Goal: Task Accomplishment & Management: Manage account settings

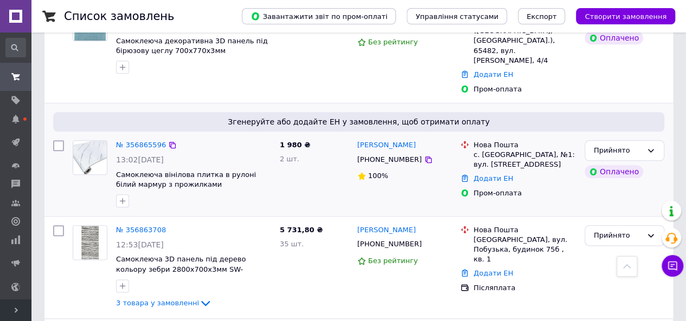
scroll to position [488, 0]
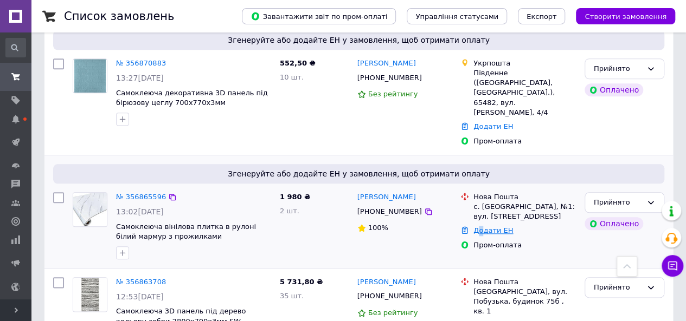
click at [479, 227] on link "Додати ЕН" at bounding box center [493, 231] width 40 height 8
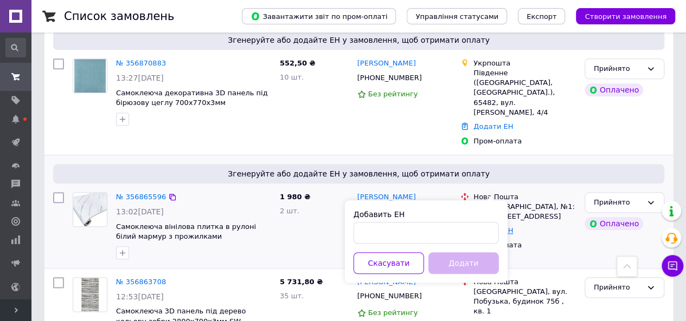
click at [483, 227] on link "Додати ЕН" at bounding box center [493, 231] width 40 height 8
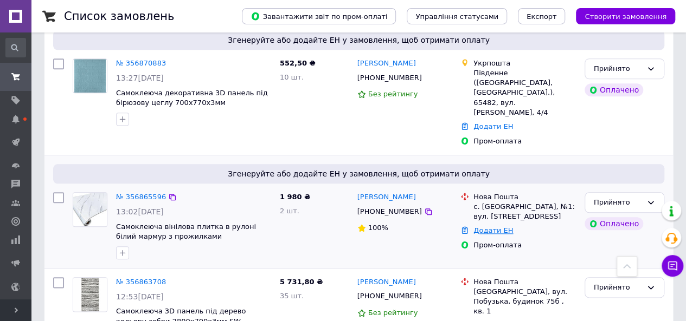
click at [486, 227] on link "Додати ЕН" at bounding box center [493, 231] width 40 height 8
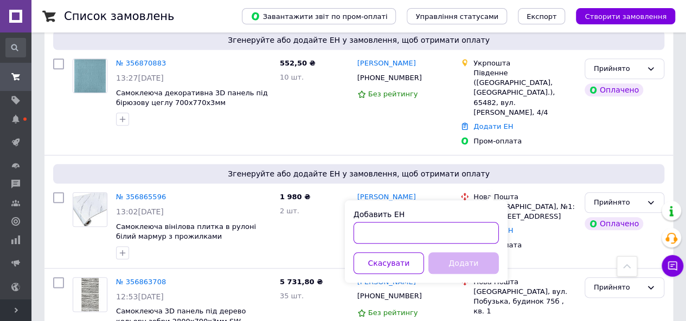
click at [409, 233] on input "Добавить ЕН" at bounding box center [425, 233] width 145 height 22
paste input "20451224970540 [PERSON_NAME]"
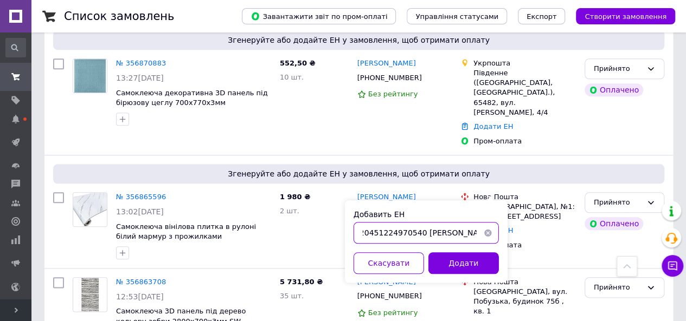
scroll to position [0, 0]
drag, startPoint x: 362, startPoint y: 230, endPoint x: 390, endPoint y: 239, distance: 29.5
click at [371, 233] on input "20451224970540" at bounding box center [425, 233] width 145 height 22
click at [361, 231] on input "20451224970540" at bounding box center [425, 233] width 145 height 22
type input "20451224970540"
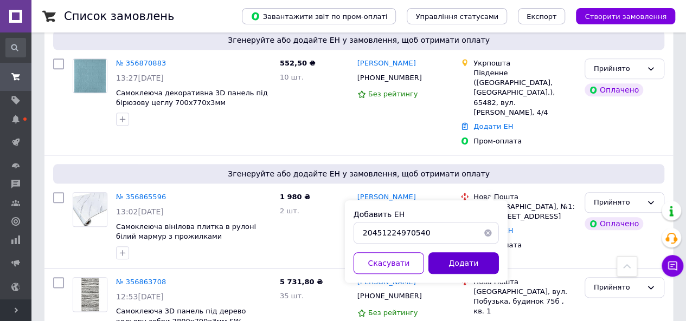
click at [462, 266] on button "Додати" at bounding box center [463, 264] width 70 height 22
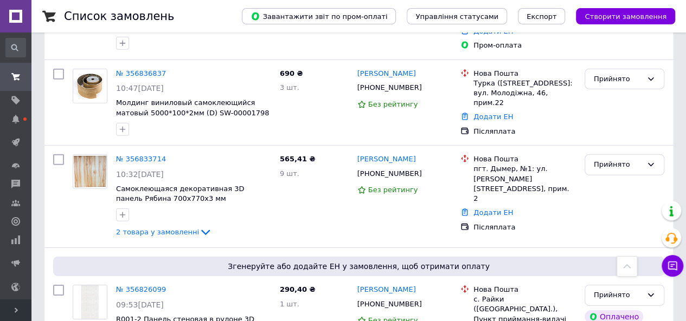
scroll to position [1572, 0]
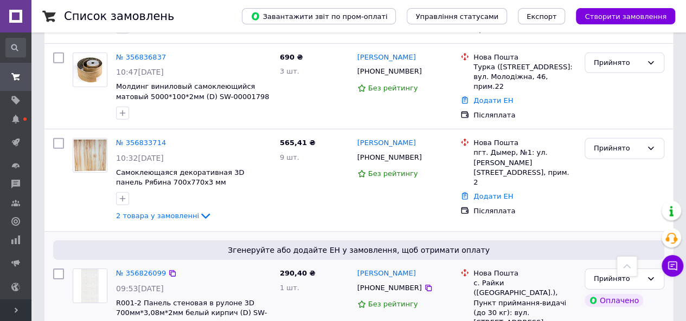
drag, startPoint x: 494, startPoint y: 225, endPoint x: 472, endPoint y: 226, distance: 22.2
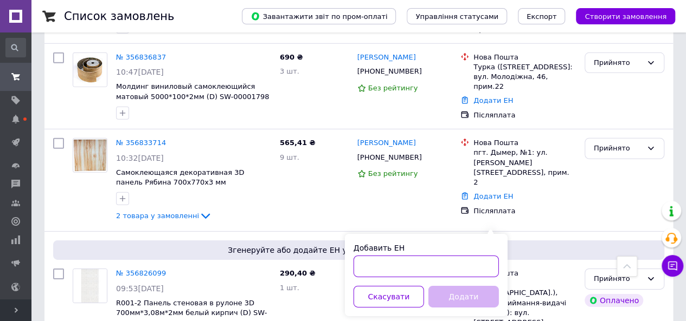
click at [396, 265] on input "Добавить ЕН" at bounding box center [425, 267] width 145 height 22
paste input "20451224843456"
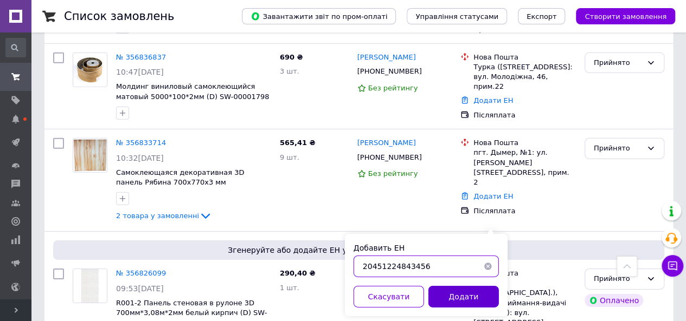
type input "20451224843456"
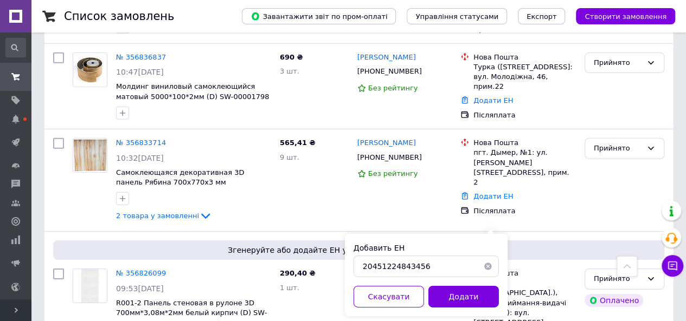
click at [452, 292] on button "Додати" at bounding box center [463, 297] width 70 height 22
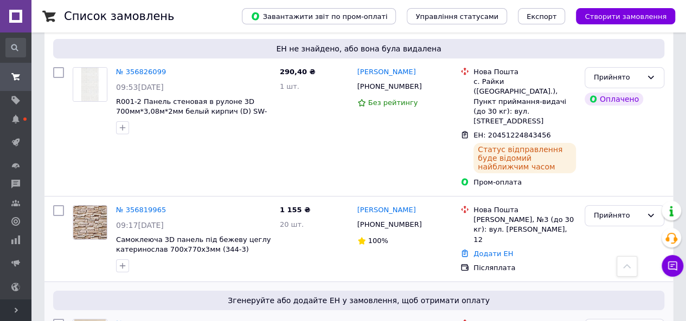
scroll to position [1843, 0]
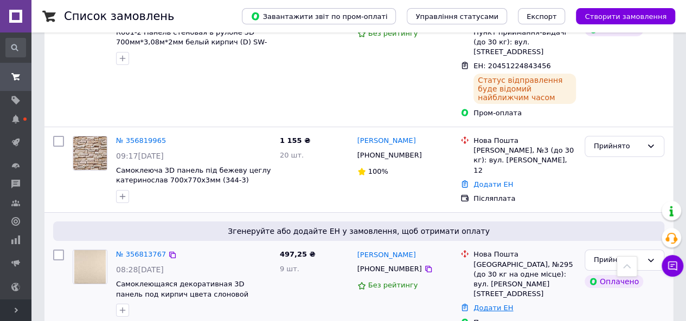
click at [485, 304] on link "Додати ЕН" at bounding box center [493, 308] width 40 height 8
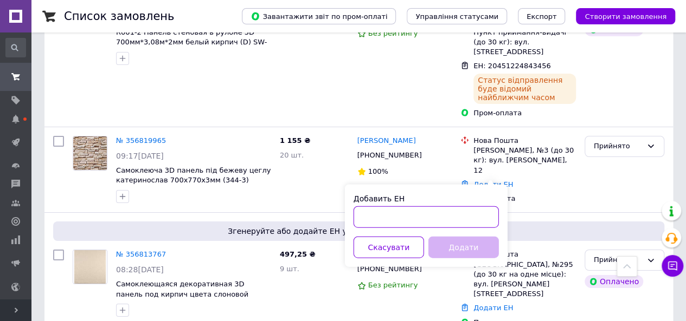
click at [395, 217] on input "Добавить ЕН" at bounding box center [425, 218] width 145 height 22
paste input "20451224839017"
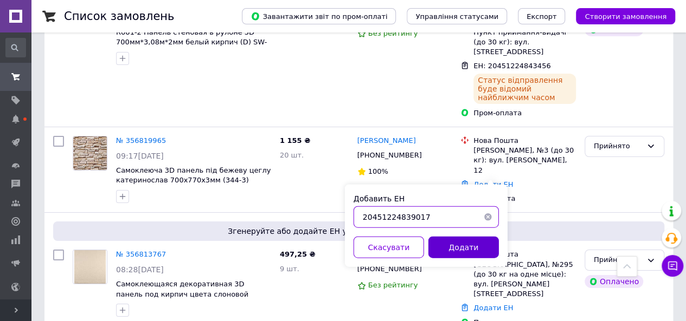
type input "20451224839017"
click at [452, 239] on button "Додати" at bounding box center [463, 248] width 70 height 22
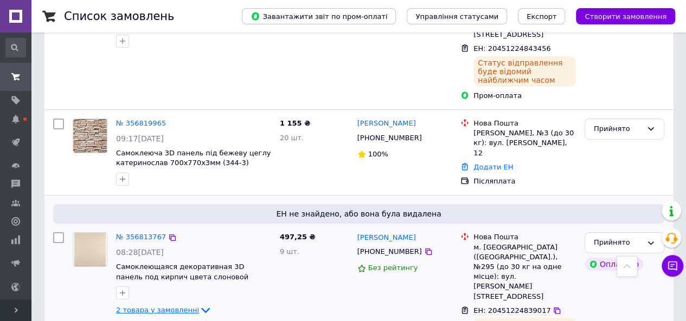
scroll to position [1825, 0]
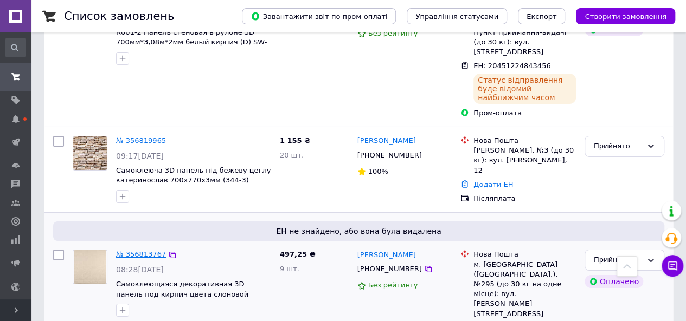
click at [128, 250] on link "№ 356813767" at bounding box center [141, 254] width 50 height 8
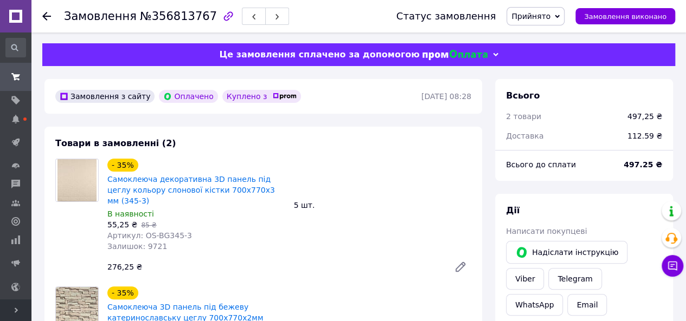
click at [231, 209] on div "В наявності" at bounding box center [196, 214] width 178 height 11
click at [53, 16] on div at bounding box center [53, 16] width 22 height 33
click at [49, 15] on icon at bounding box center [46, 16] width 9 height 9
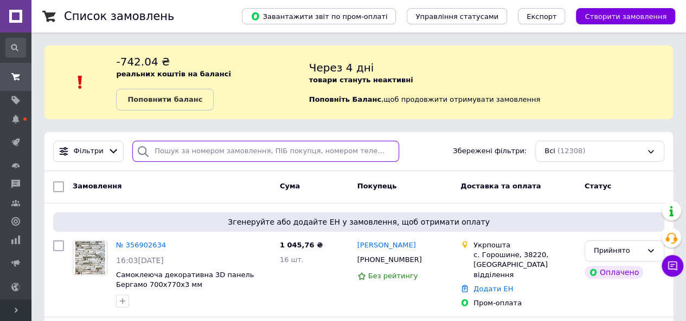
click at [239, 156] on input "search" at bounding box center [265, 151] width 267 height 21
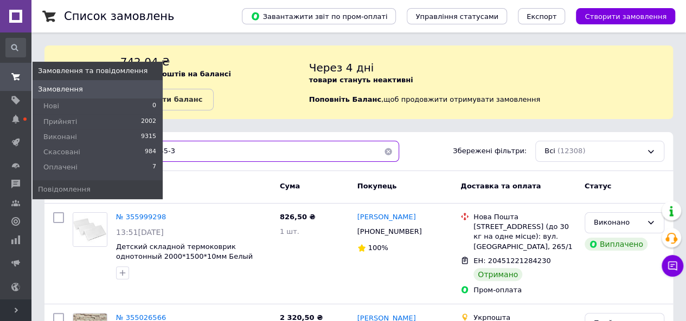
type input "345-3"
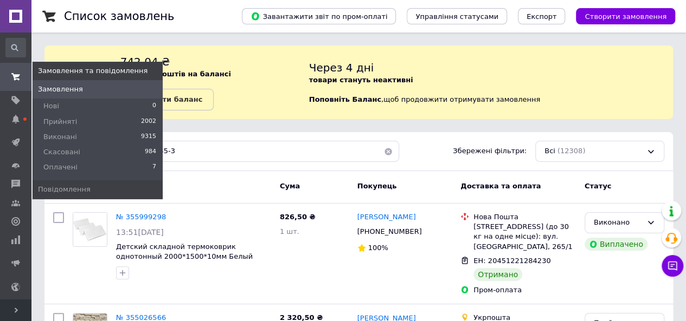
click at [9, 74] on span at bounding box center [15, 77] width 31 height 20
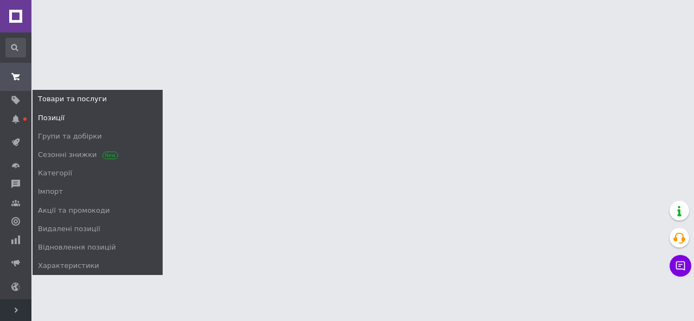
click at [68, 122] on span "Позиції" at bounding box center [98, 118] width 130 height 10
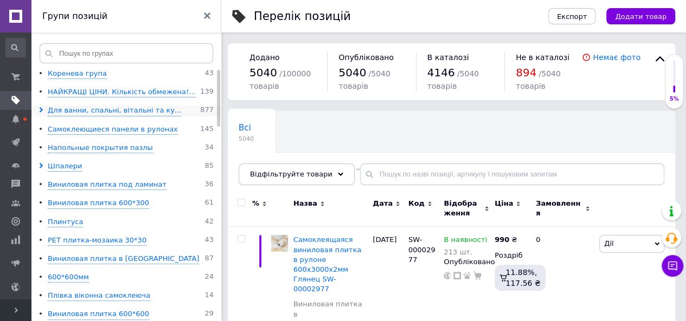
click at [44, 111] on span at bounding box center [42, 111] width 9 height 10
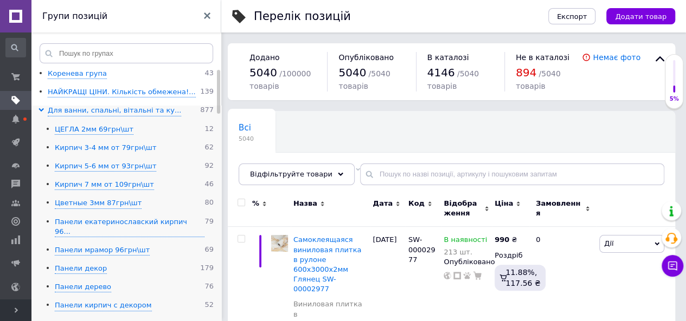
click at [117, 149] on div "Кирпич 3-4 мм от 79грн\шт" at bounding box center [105, 148] width 101 height 10
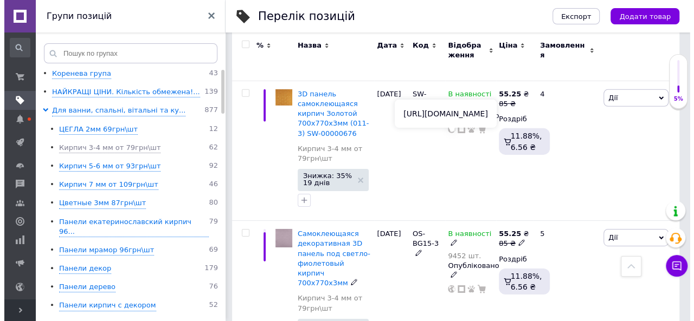
scroll to position [3764, 0]
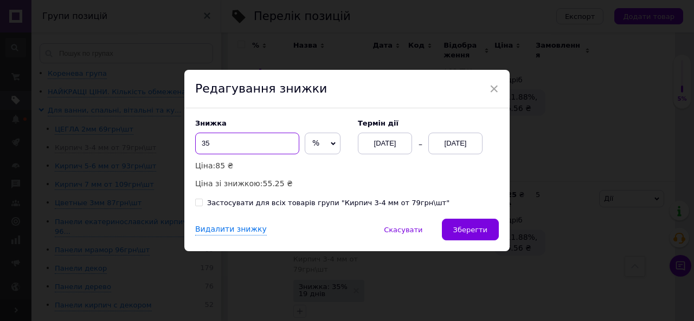
click at [242, 144] on input "35" at bounding box center [247, 144] width 104 height 22
type input "3"
type input "25"
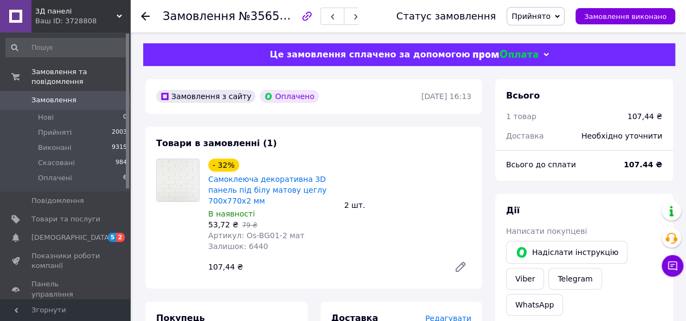
drag, startPoint x: 0, startPoint y: 0, endPoint x: 222, endPoint y: 169, distance: 279.2
click at [222, 169] on div "- 32%" at bounding box center [223, 165] width 31 height 13
